Goal: Find specific page/section: Find specific page/section

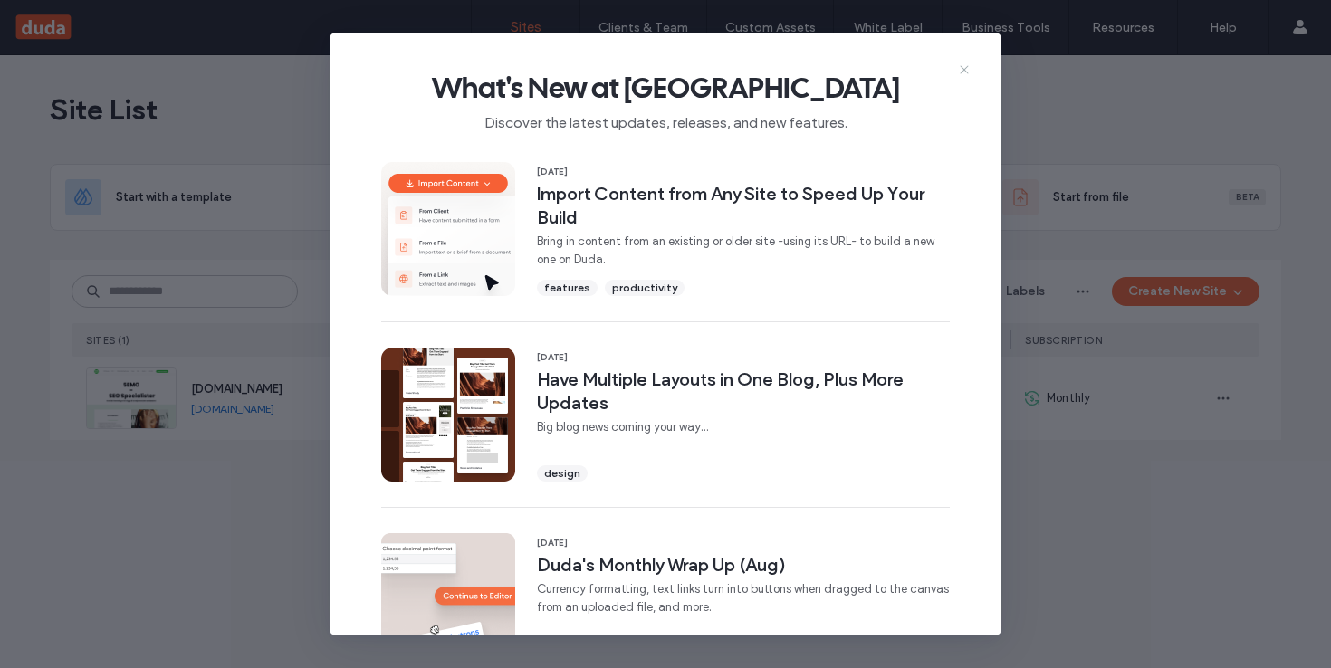
click at [967, 71] on icon at bounding box center [964, 69] width 14 height 14
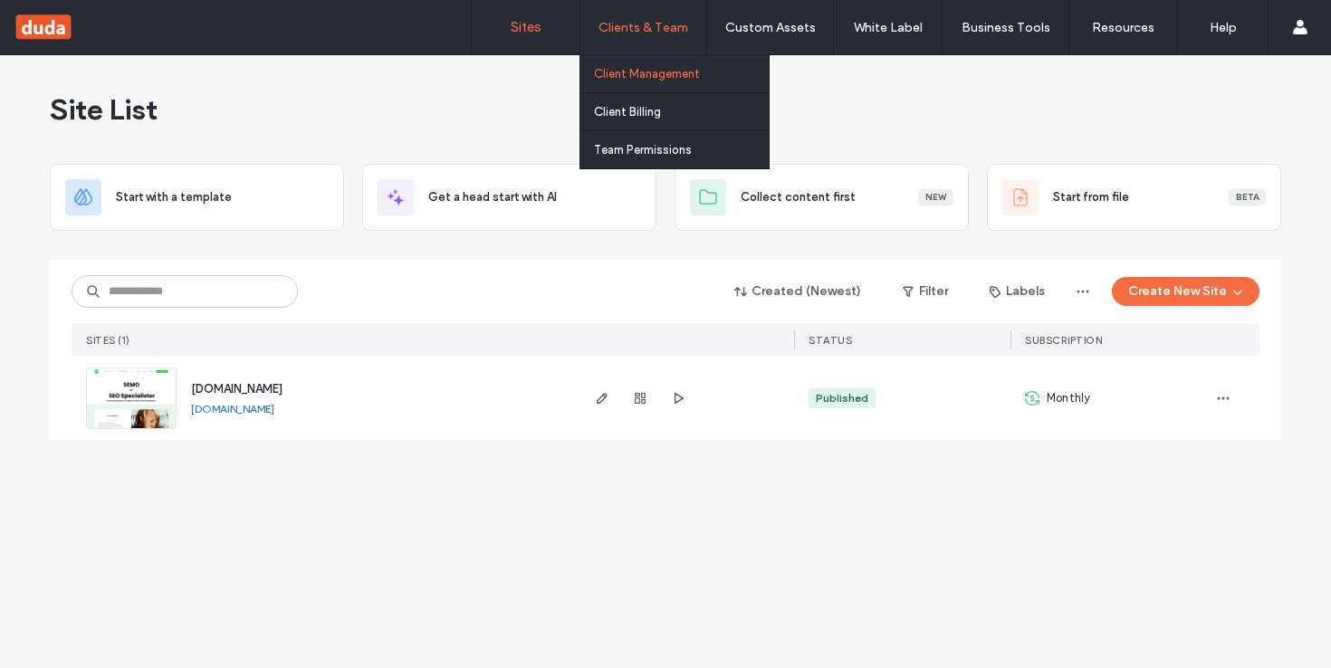
click at [664, 79] on label "Client Management" at bounding box center [647, 74] width 106 height 14
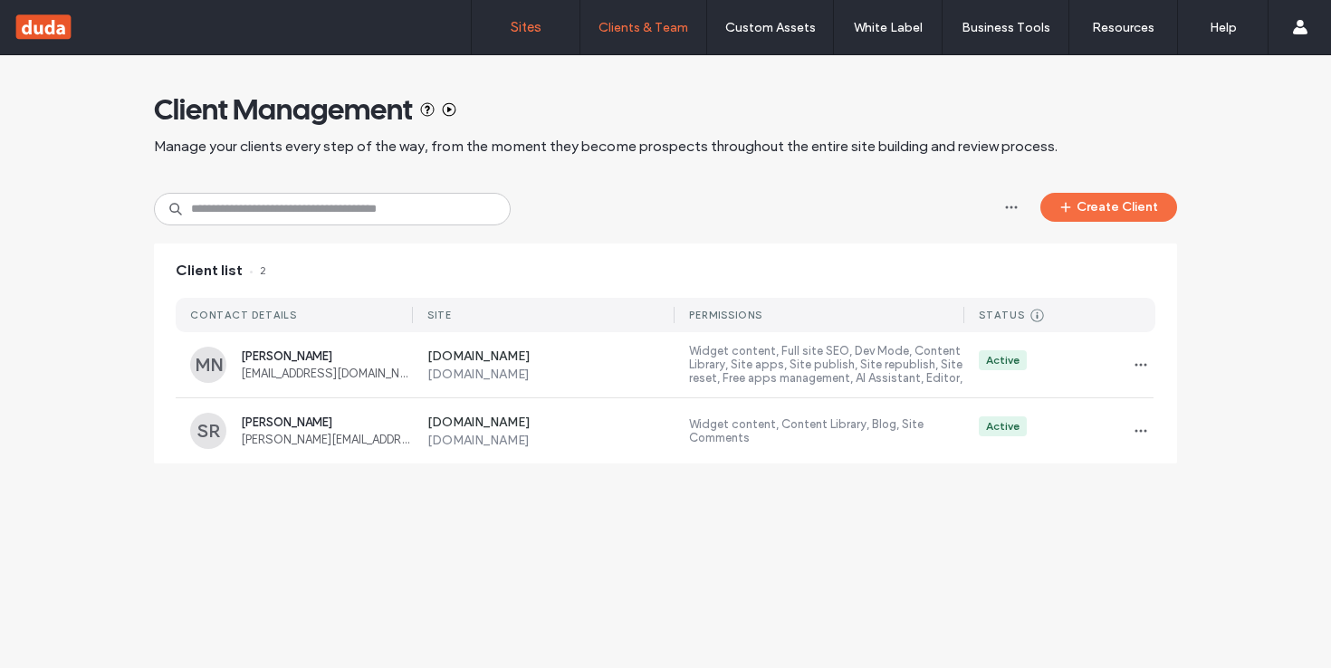
click at [529, 30] on label "Sites" at bounding box center [526, 27] width 31 height 16
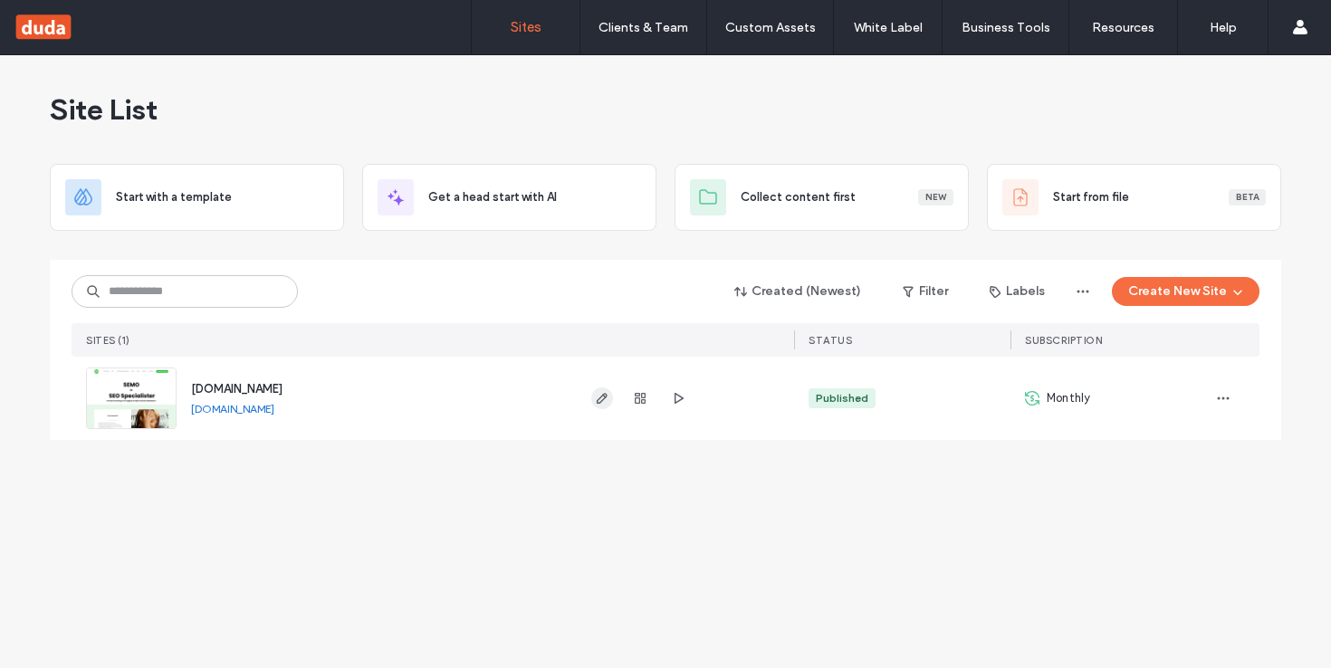
click at [603, 388] on span "button" at bounding box center [602, 399] width 22 height 22
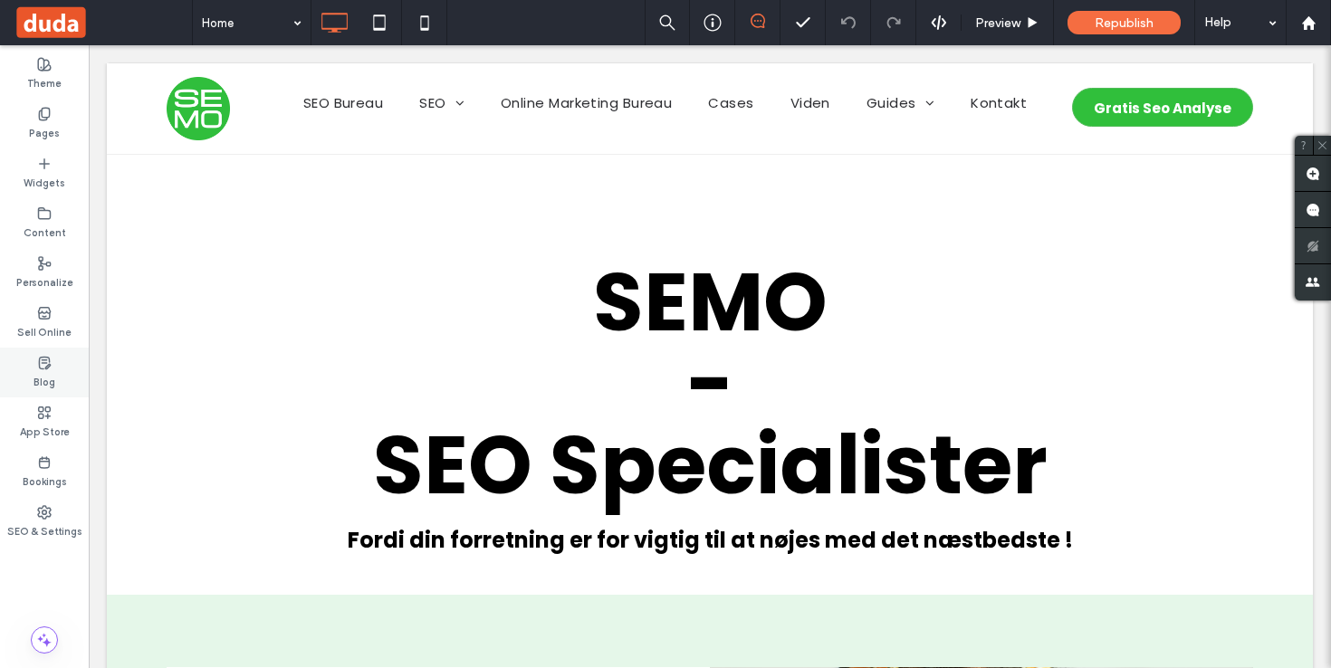
click at [44, 373] on label "Blog" at bounding box center [45, 380] width 22 height 20
